Goal: Transaction & Acquisition: Purchase product/service

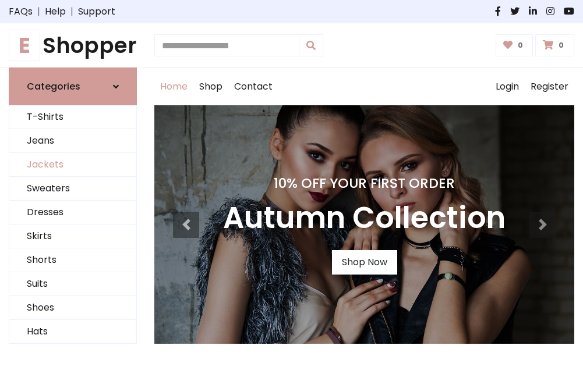
click at [73, 165] on link "Jackets" at bounding box center [72, 165] width 127 height 24
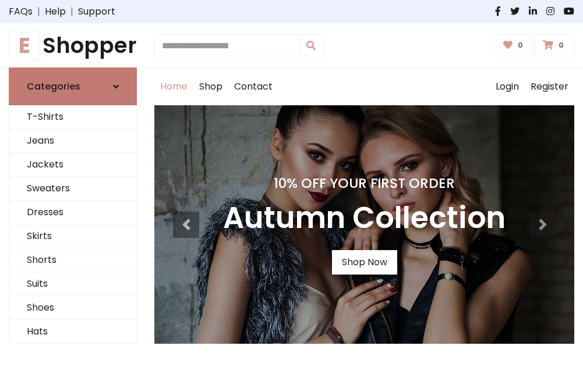
click at [73, 87] on h6 "Categories" at bounding box center [54, 86] width 54 height 11
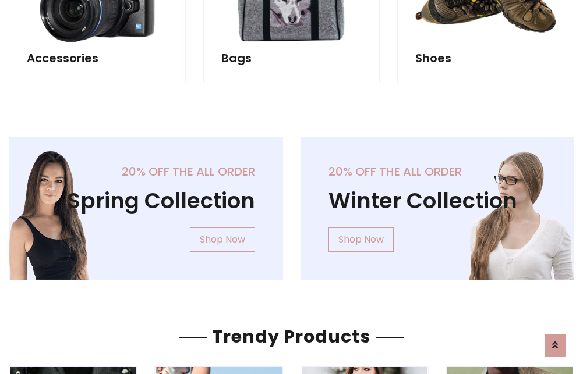
scroll to position [1088, 0]
